Goal: Communication & Community: Answer question/provide support

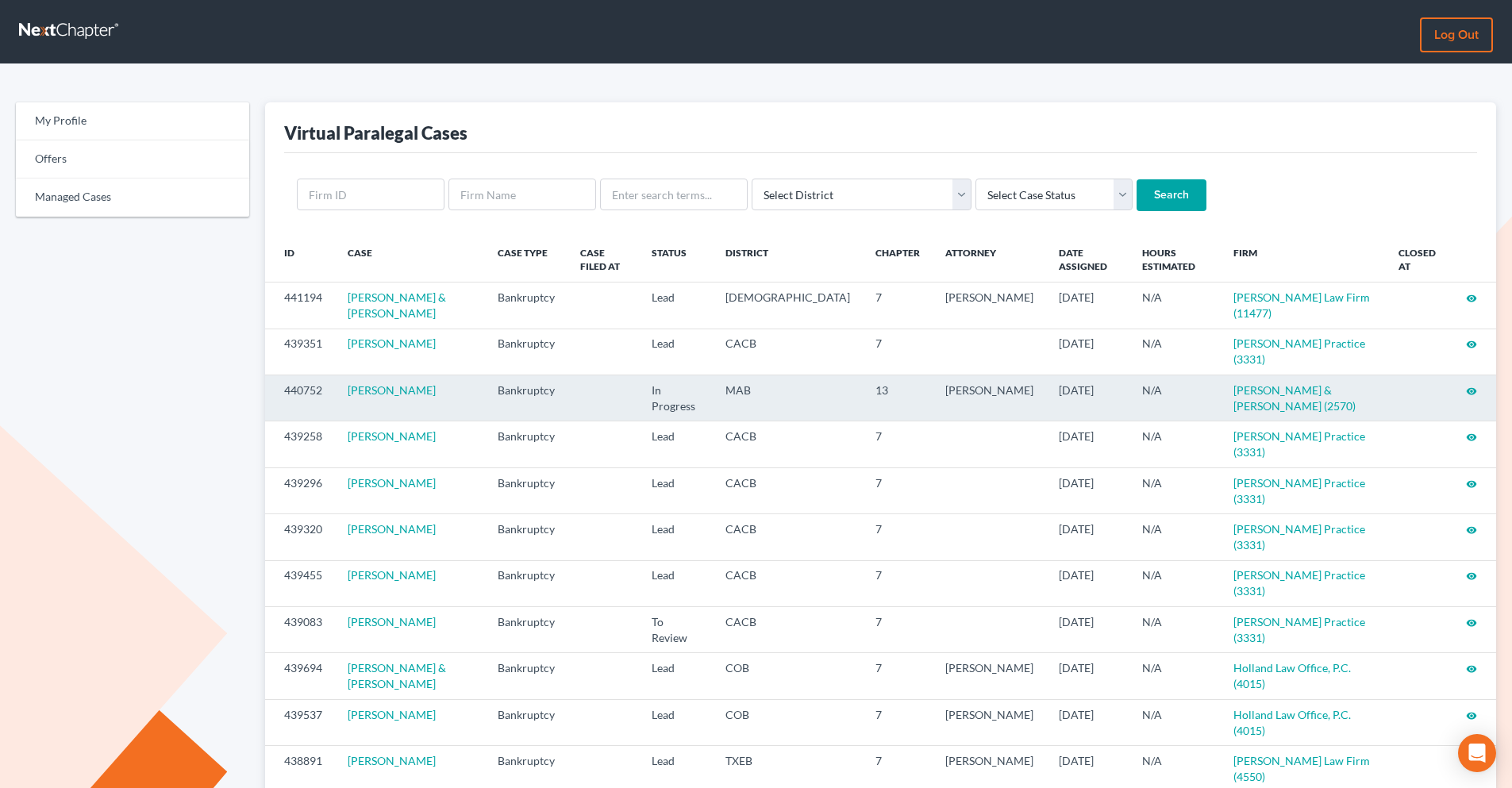
click at [1206, 385] on icon "visibility" at bounding box center [1472, 391] width 11 height 11
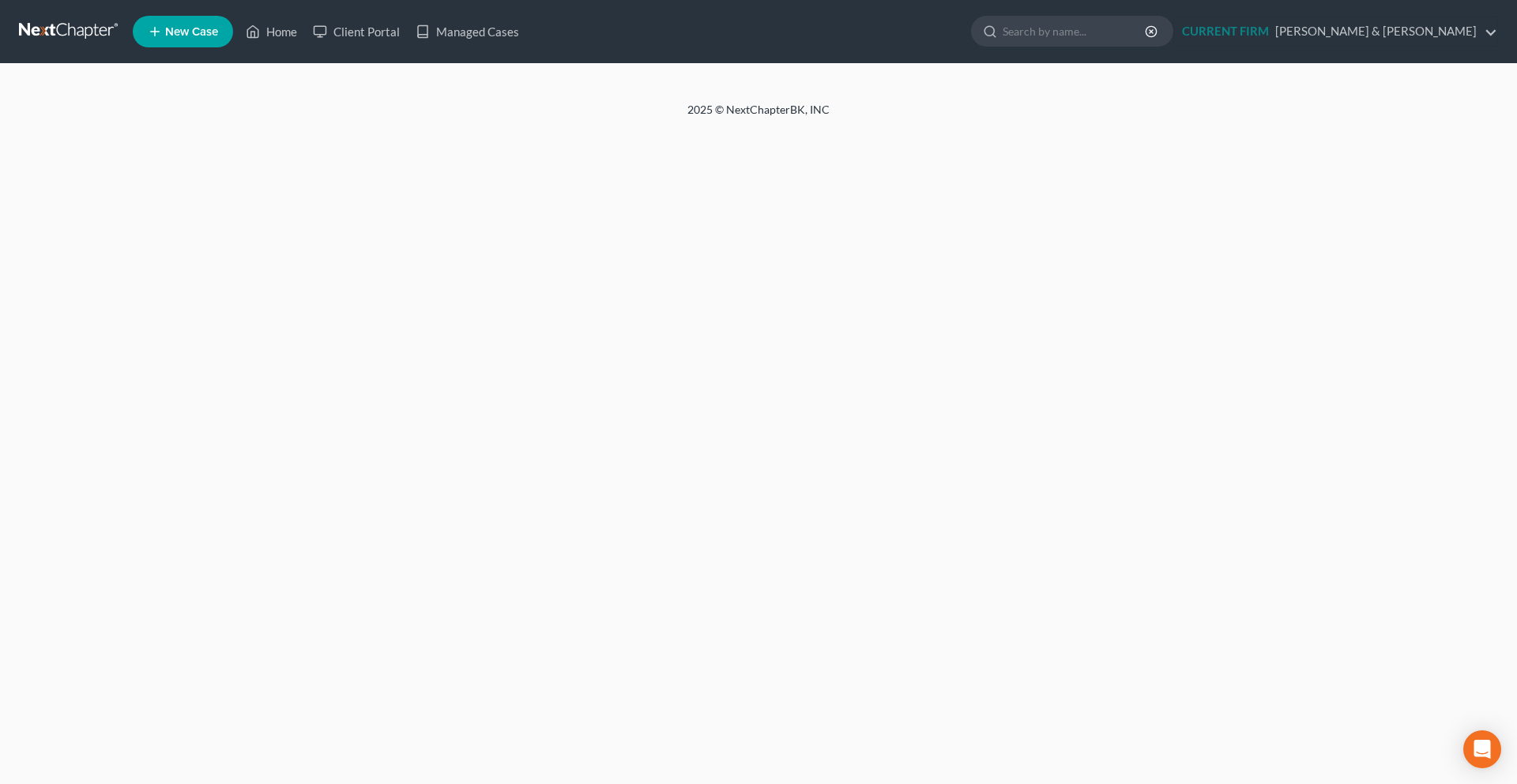
select select "0"
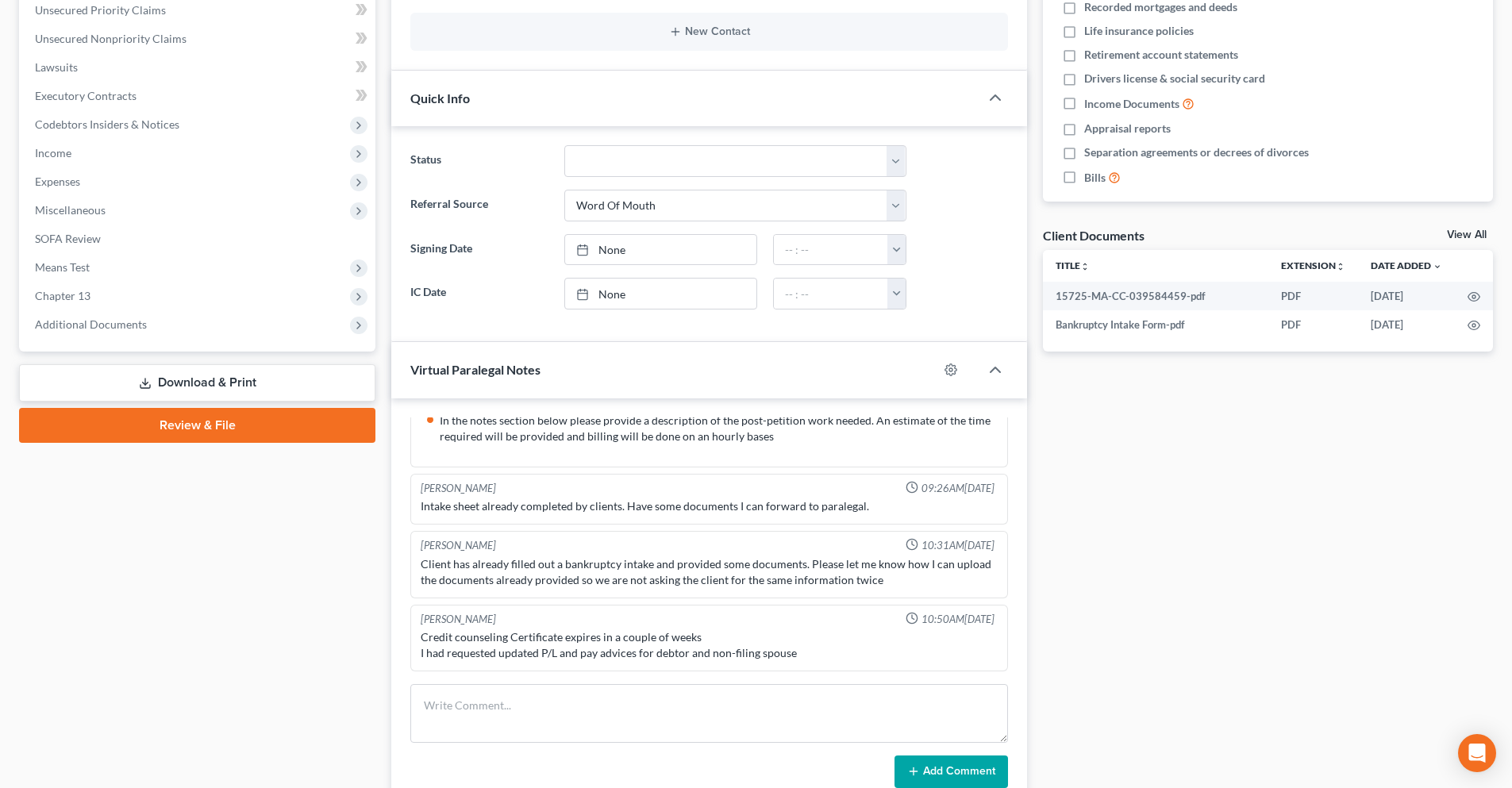
scroll to position [397, 0]
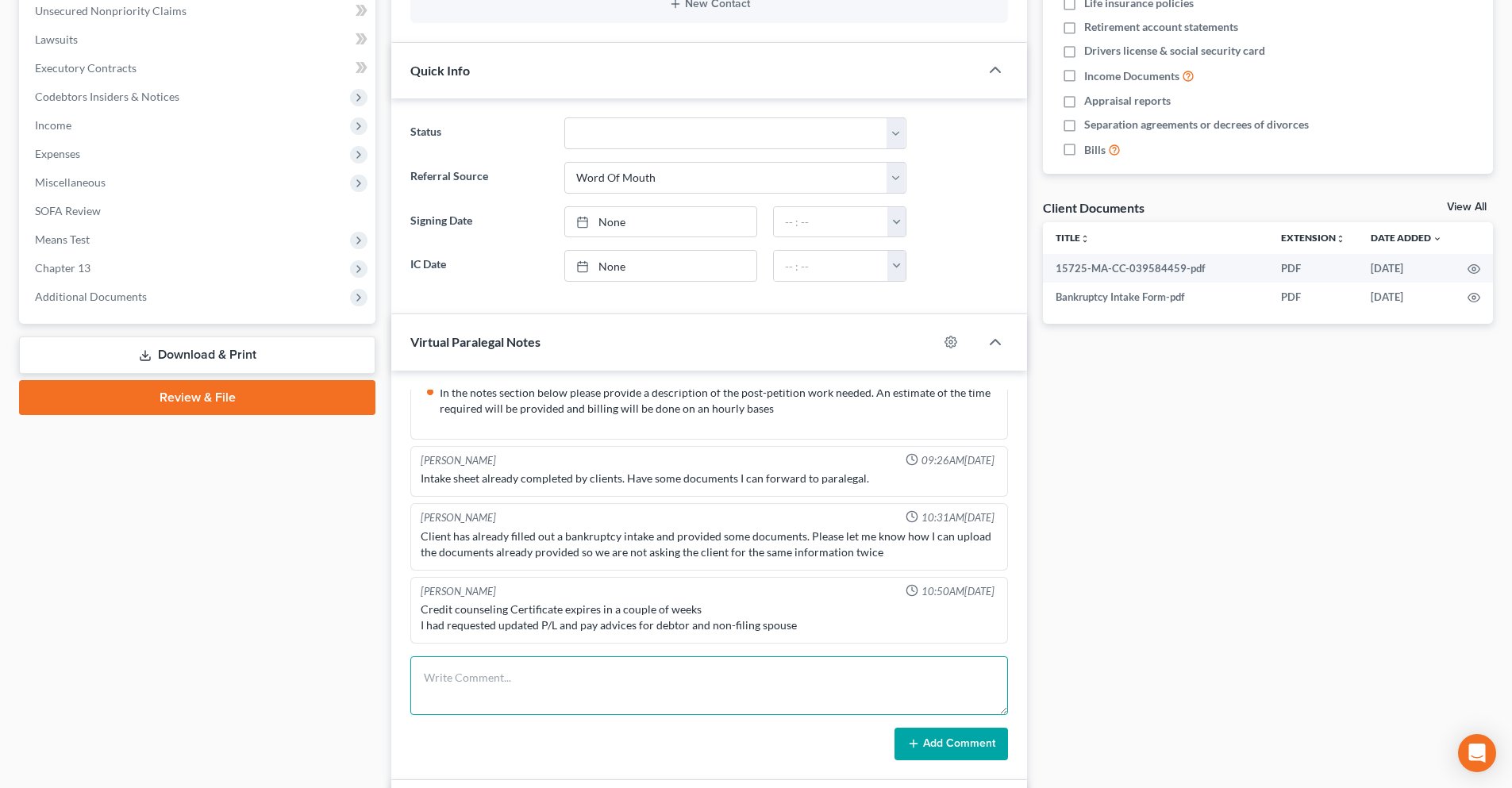
click at [492, 667] on textarea at bounding box center [709, 685] width 597 height 59
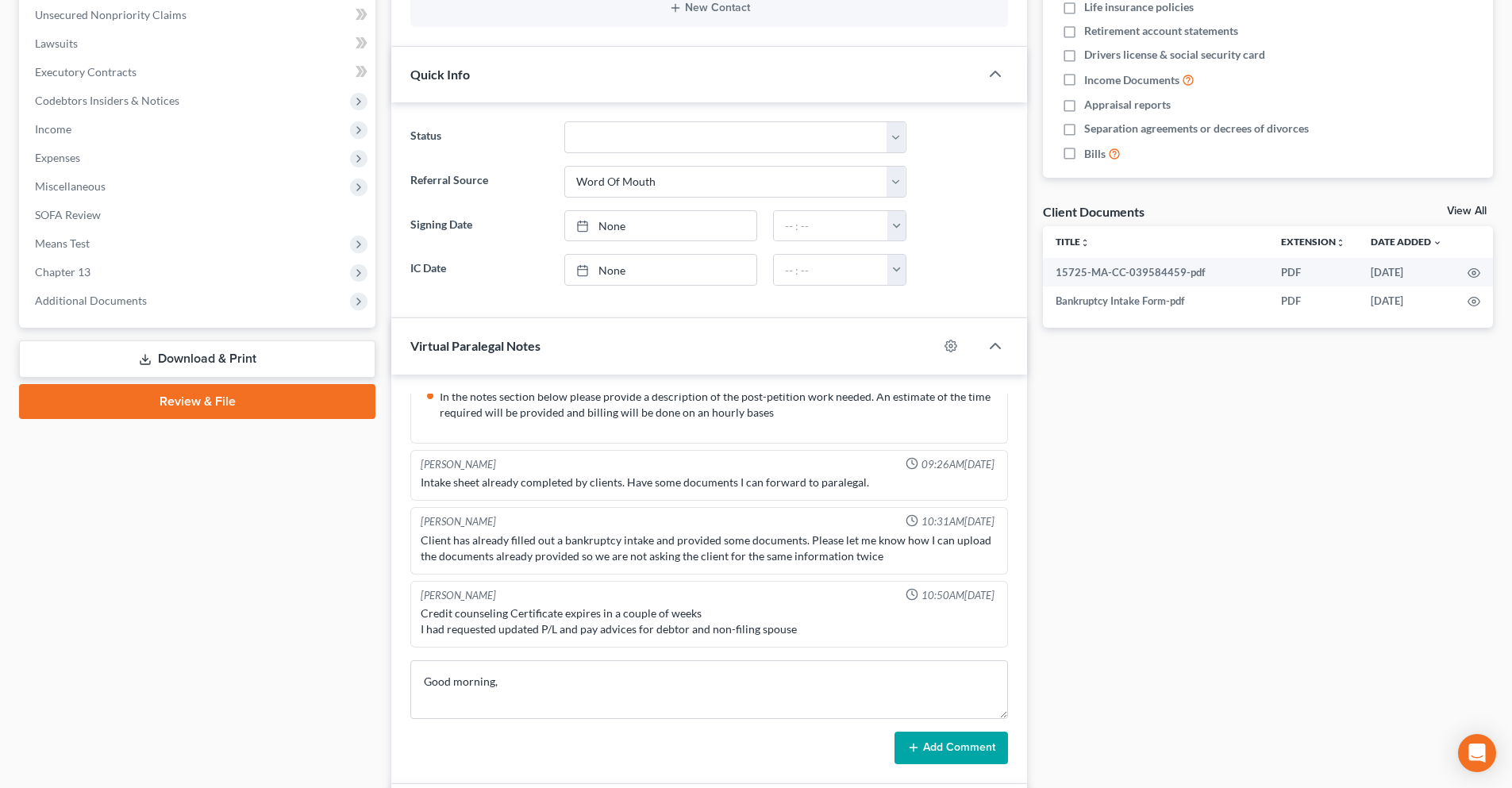
scroll to position [476, 0]
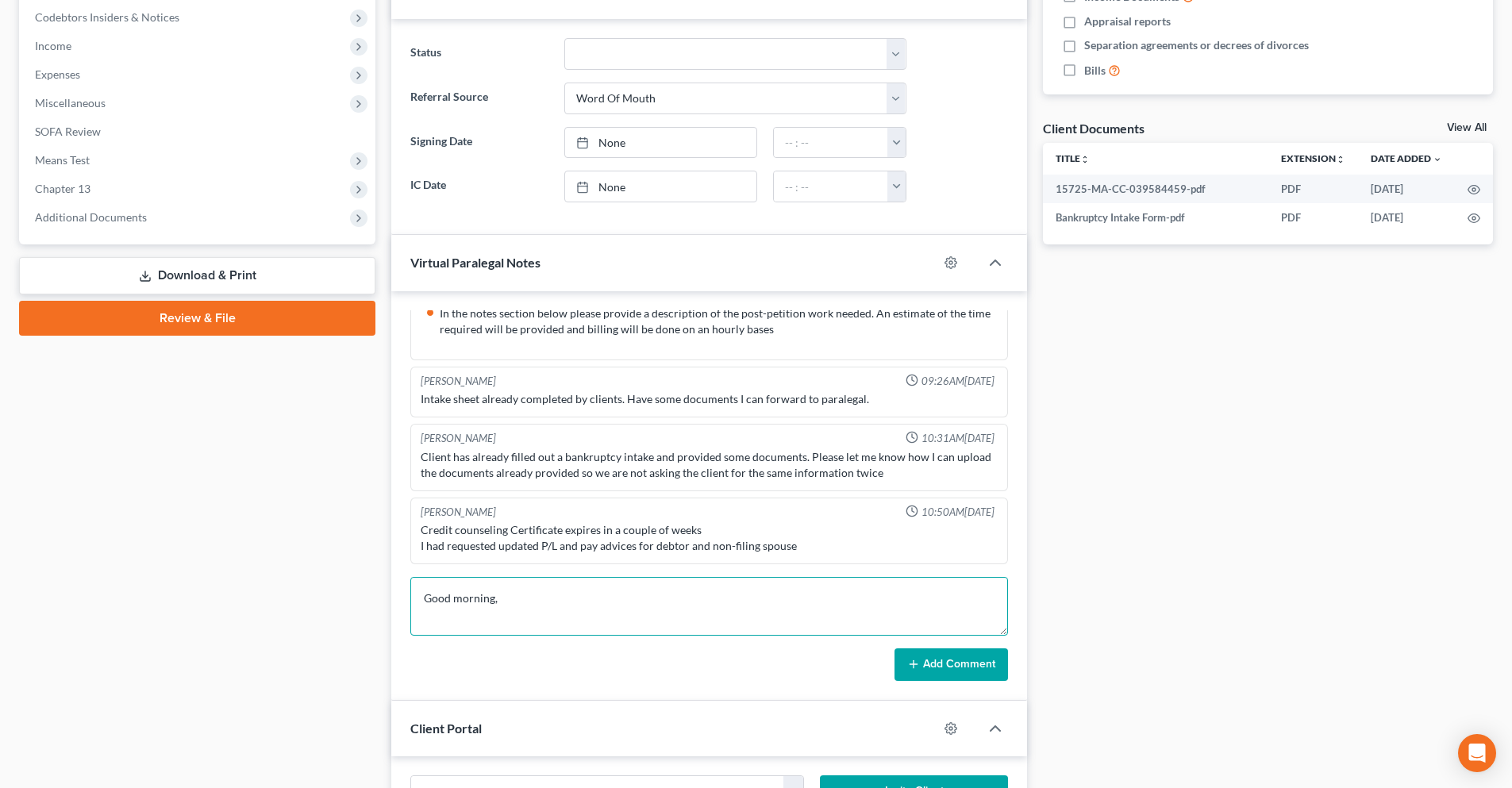
click at [589, 600] on textarea "Good morning," at bounding box center [709, 607] width 597 height 59
type textarea "Good morning, please upload documents to nextchapter client documents. Thank you"
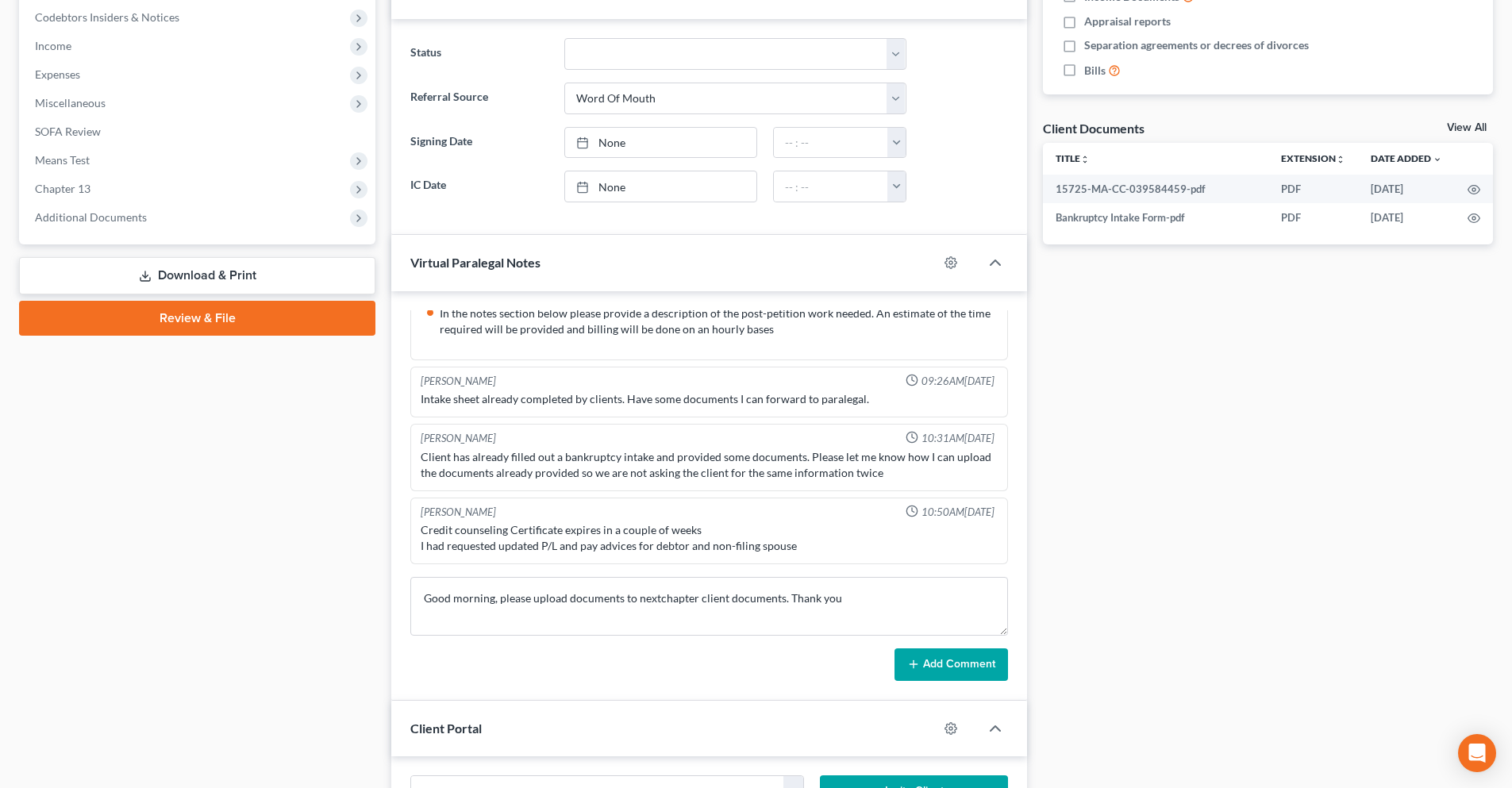
click at [973, 673] on button "Add Comment" at bounding box center [952, 665] width 114 height 33
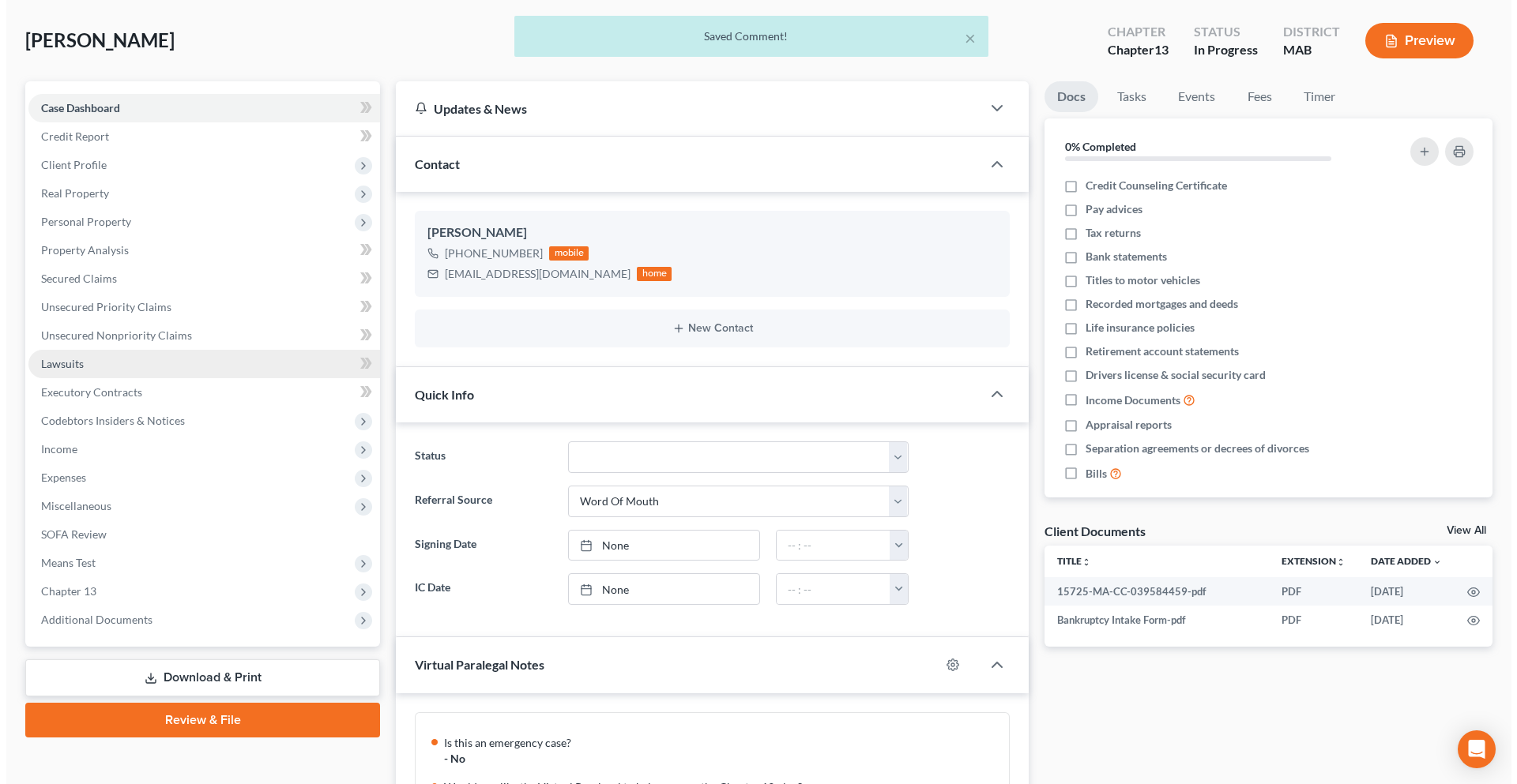
scroll to position [0, 0]
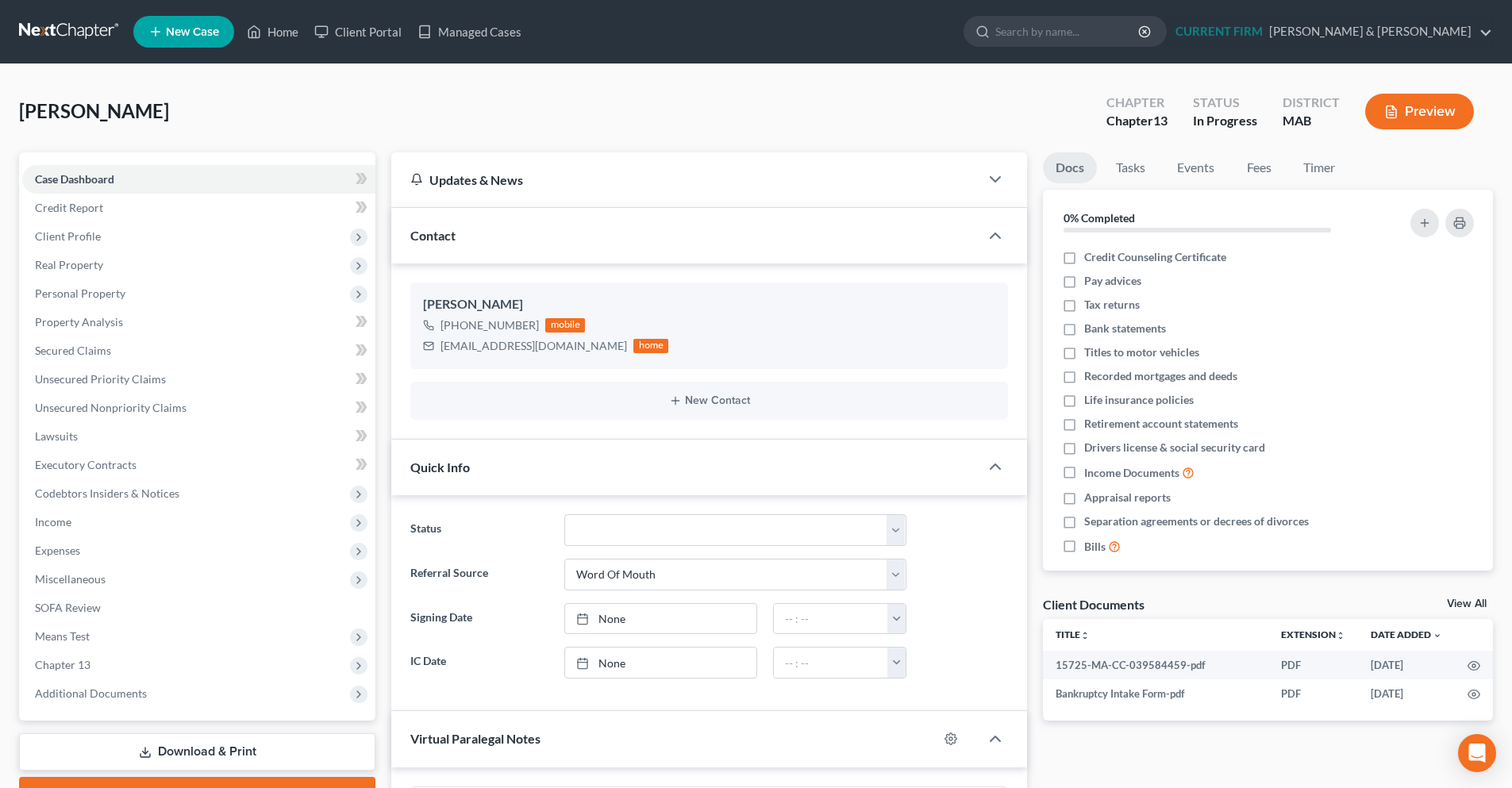
click at [52, 41] on link at bounding box center [69, 31] width 102 height 28
